Goal: Information Seeking & Learning: Check status

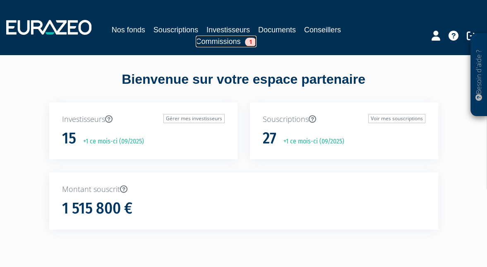
click at [213, 44] on link "Commissions 1" at bounding box center [226, 42] width 61 height 12
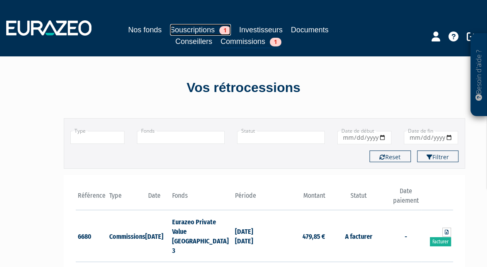
click at [190, 32] on link "Souscriptions 1" at bounding box center [200, 30] width 61 height 12
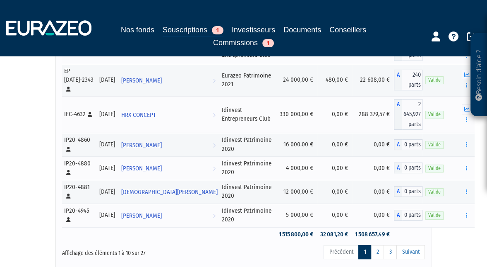
scroll to position [248, 0]
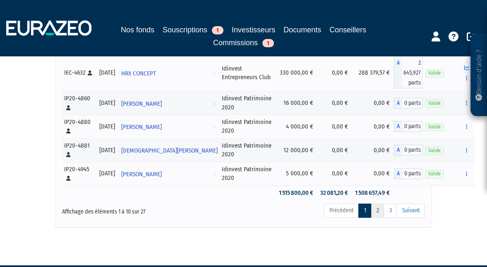
click at [383, 217] on link "2" at bounding box center [377, 210] width 13 height 14
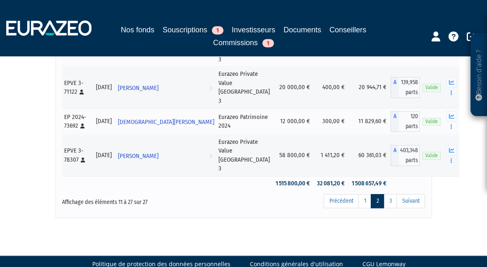
scroll to position [452, 0]
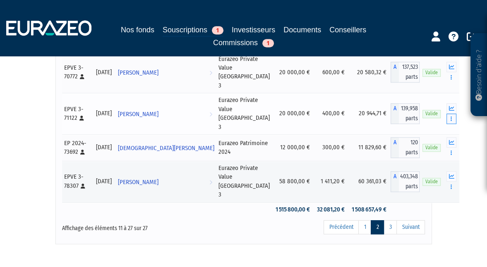
click at [447, 124] on button "button" at bounding box center [452, 118] width 10 height 10
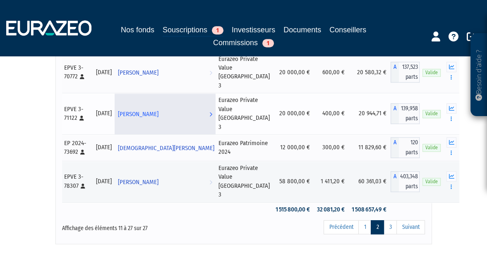
click at [144, 122] on span "[PERSON_NAME]" at bounding box center [138, 113] width 41 height 15
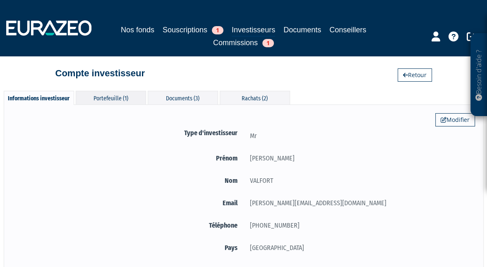
click at [120, 98] on div "Portefeuille (1)" at bounding box center [111, 98] width 70 height 14
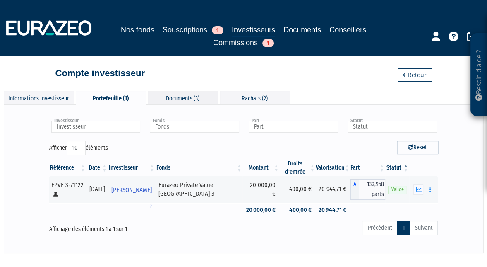
click at [183, 100] on div "Documents (3)" at bounding box center [183, 98] width 70 height 14
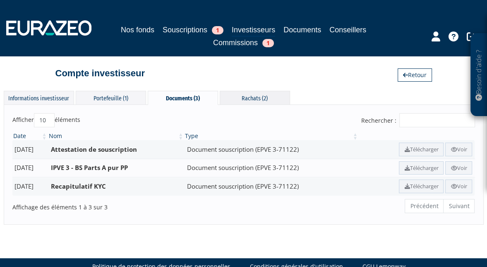
click at [245, 99] on div "Rachats (2)" at bounding box center [255, 98] width 70 height 14
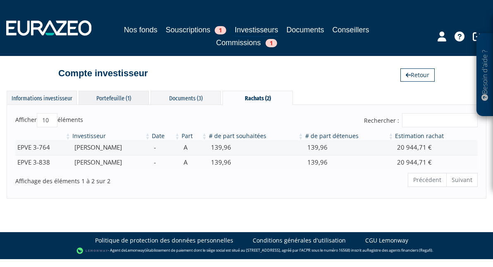
click at [114, 96] on div "Portefeuille (1)" at bounding box center [114, 98] width 70 height 14
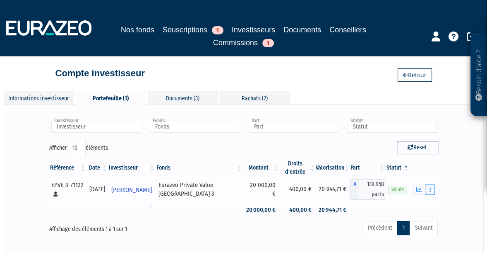
click at [431, 192] on button "button" at bounding box center [430, 189] width 10 height 10
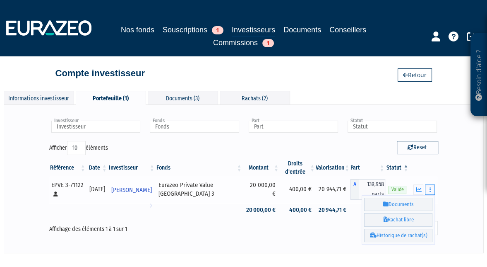
click at [432, 192] on button "button" at bounding box center [430, 189] width 10 height 10
